Goal: Navigation & Orientation: Find specific page/section

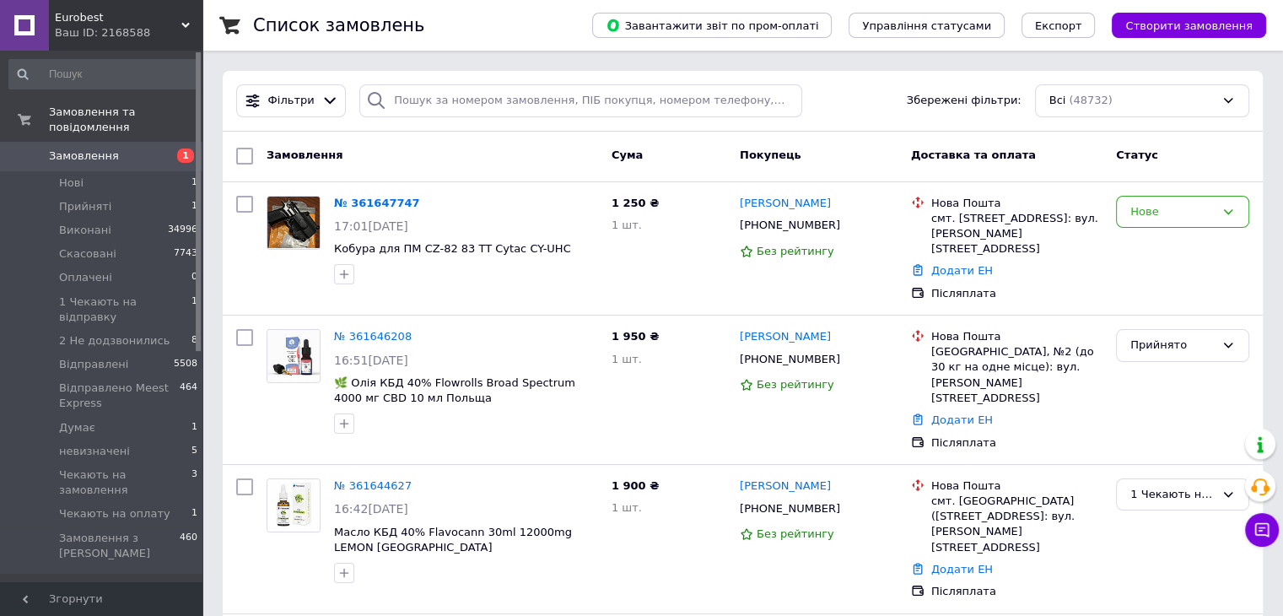
click at [81, 14] on span "Eurobest" at bounding box center [118, 17] width 127 height 15
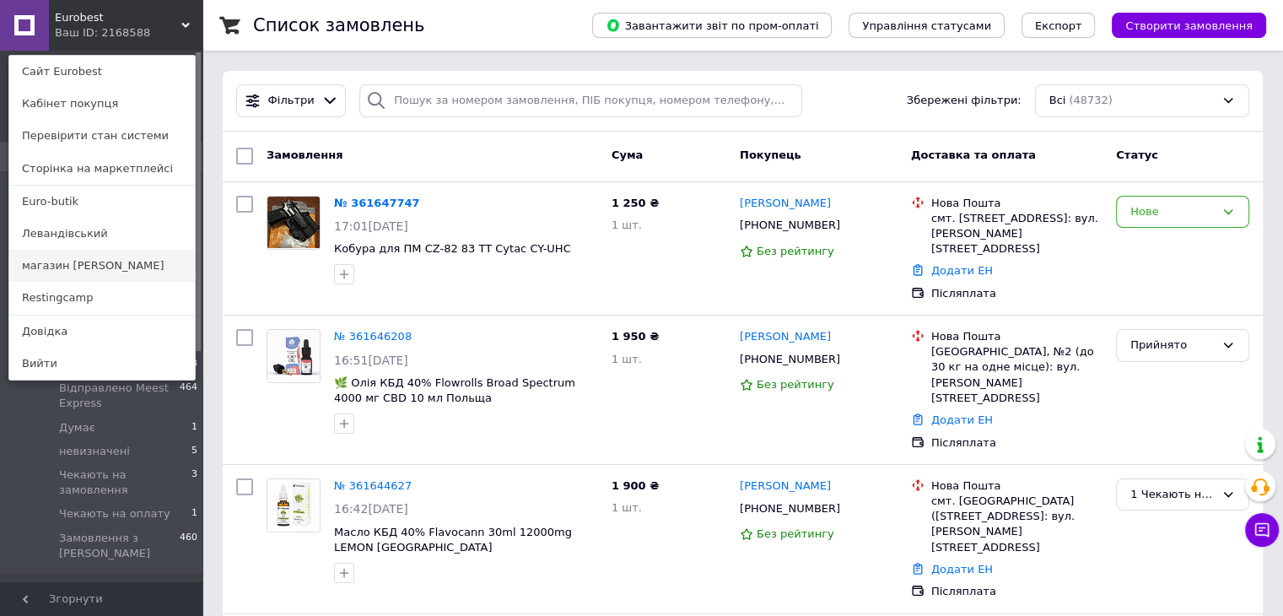
click at [76, 267] on link "магазин [PERSON_NAME]" at bounding box center [102, 266] width 186 height 32
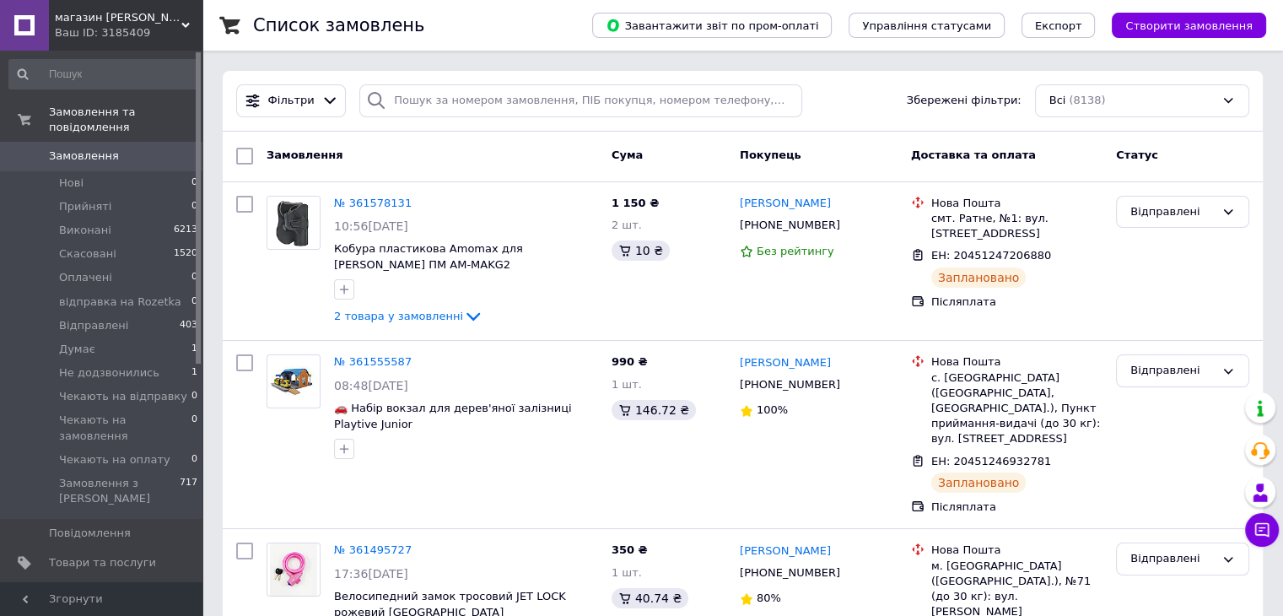
click at [104, 25] on div "Ваш ID: 3185409" at bounding box center [129, 32] width 148 height 15
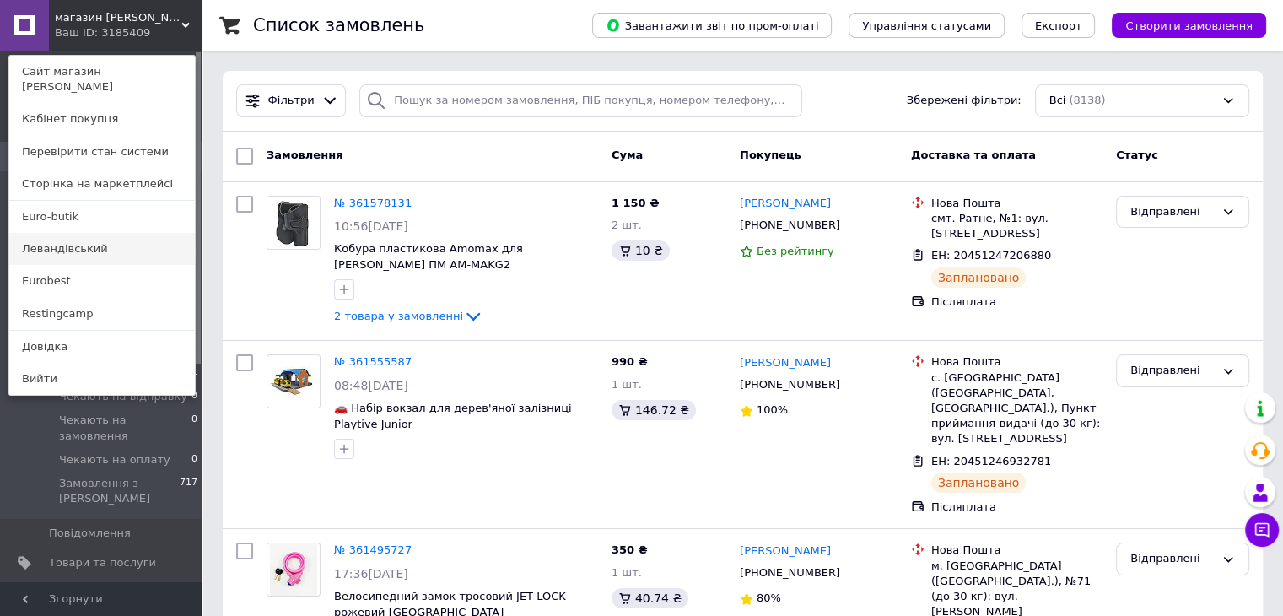
click at [67, 240] on link "Левандівський" at bounding box center [102, 249] width 186 height 32
